Goal: Task Accomplishment & Management: Use online tool/utility

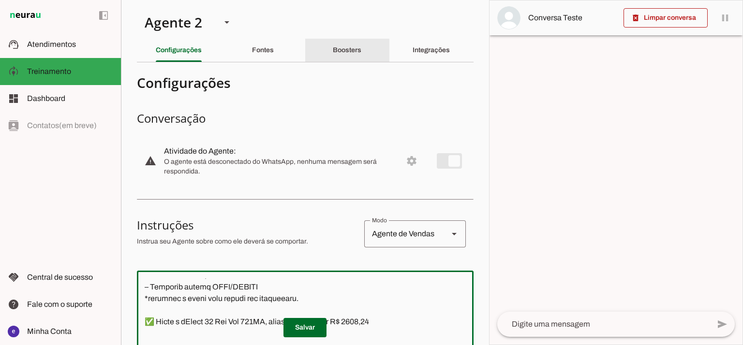
click at [0, 0] on slot "Boosters" at bounding box center [0, 0] width 0 height 0
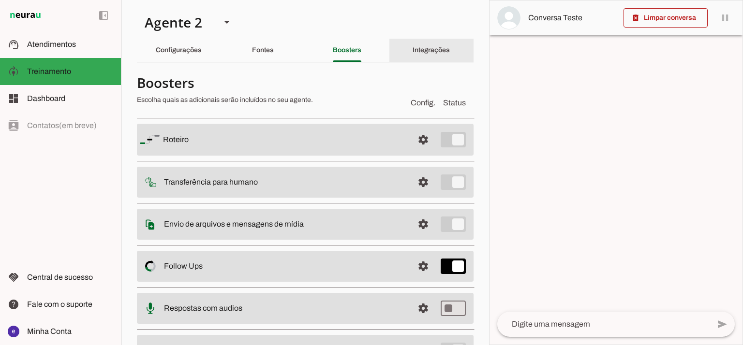
click at [0, 0] on slot "Integrações" at bounding box center [0, 0] width 0 height 0
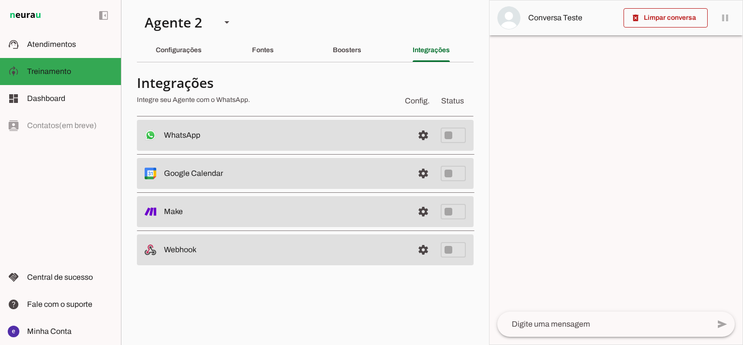
click at [331, 138] on slot at bounding box center [285, 136] width 242 height 12
click at [423, 138] on span at bounding box center [423, 135] width 23 height 23
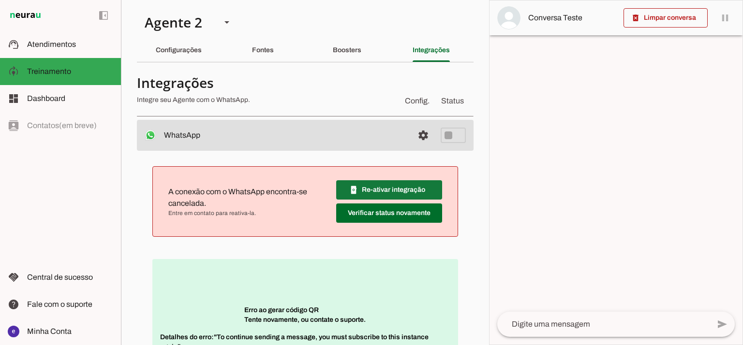
click at [418, 189] on span at bounding box center [389, 190] width 106 height 23
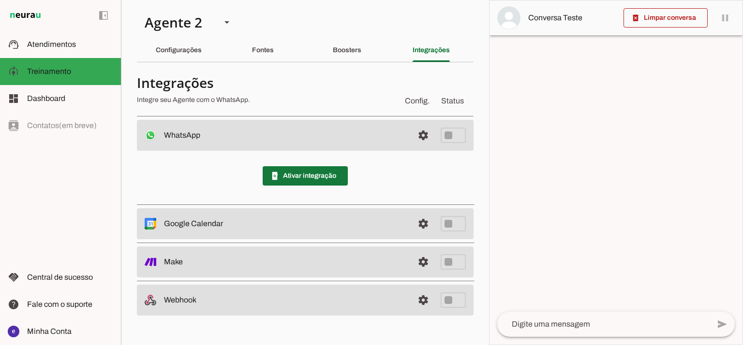
click at [304, 177] on span at bounding box center [305, 176] width 85 height 23
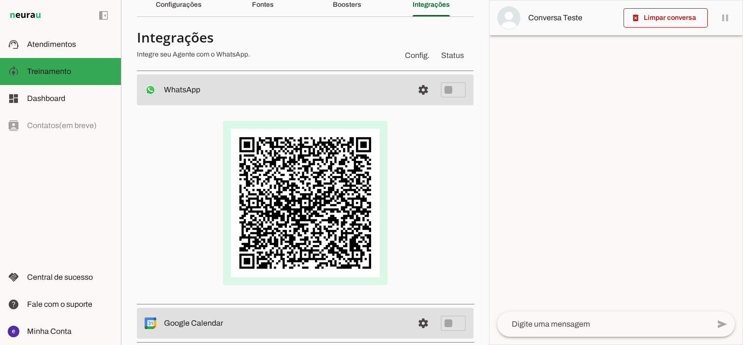
scroll to position [6, 0]
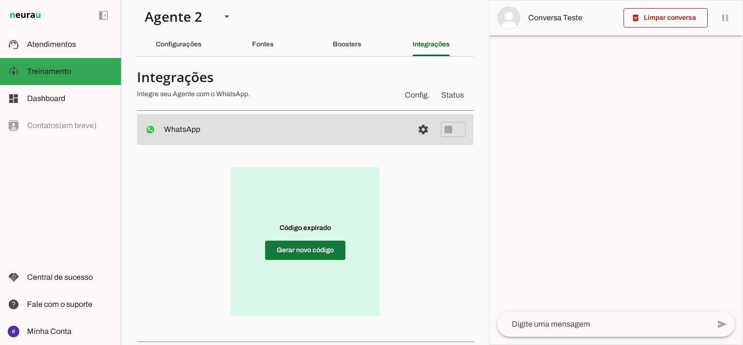
click at [288, 259] on span at bounding box center [305, 250] width 80 height 23
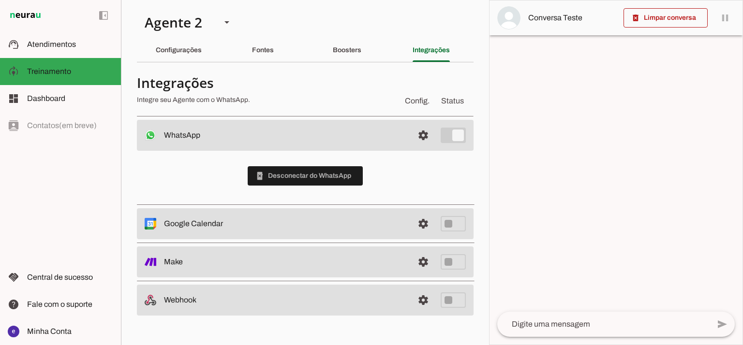
scroll to position [0, 0]
